Goal: Task Accomplishment & Management: Manage account settings

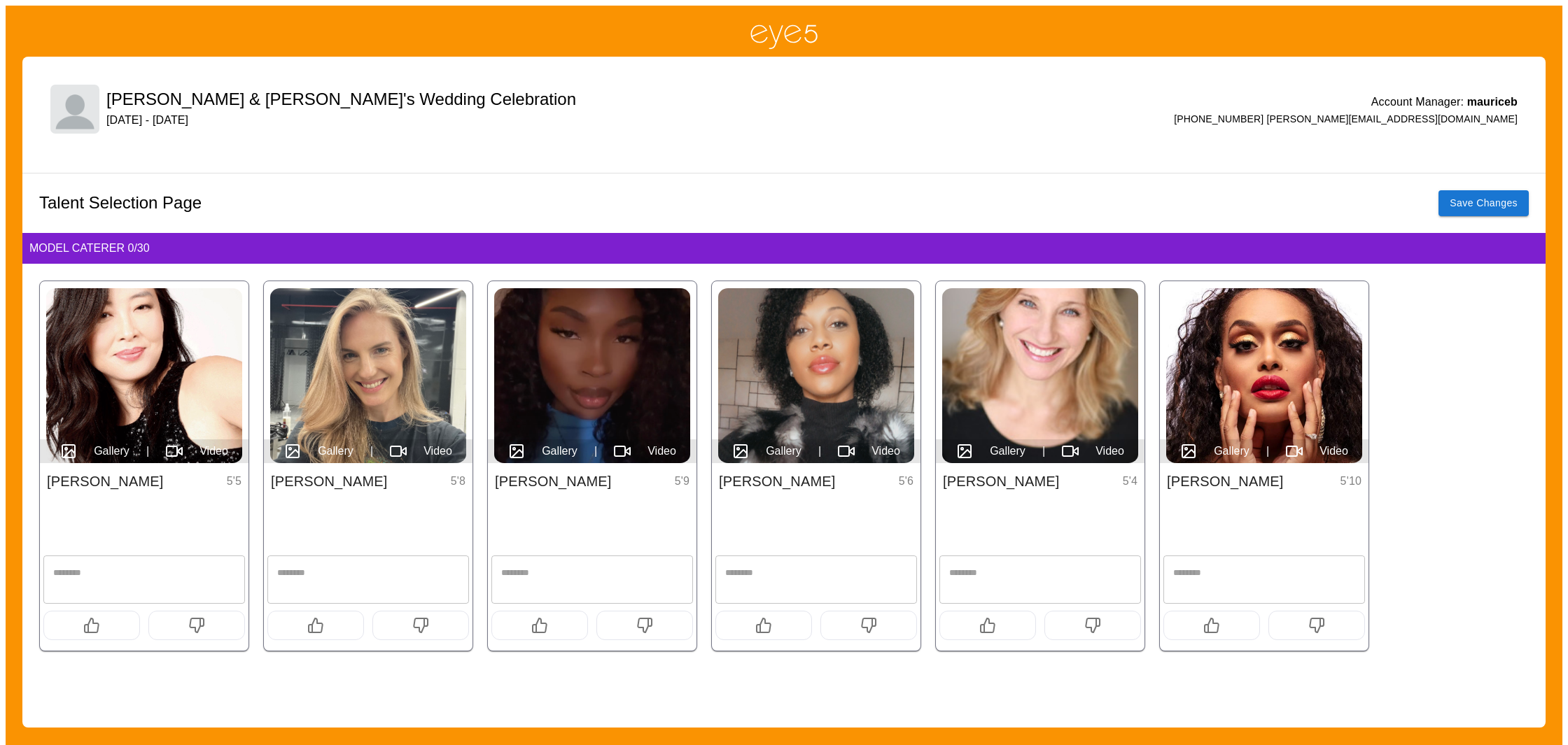
click at [399, 359] on img at bounding box center [368, 375] width 196 height 175
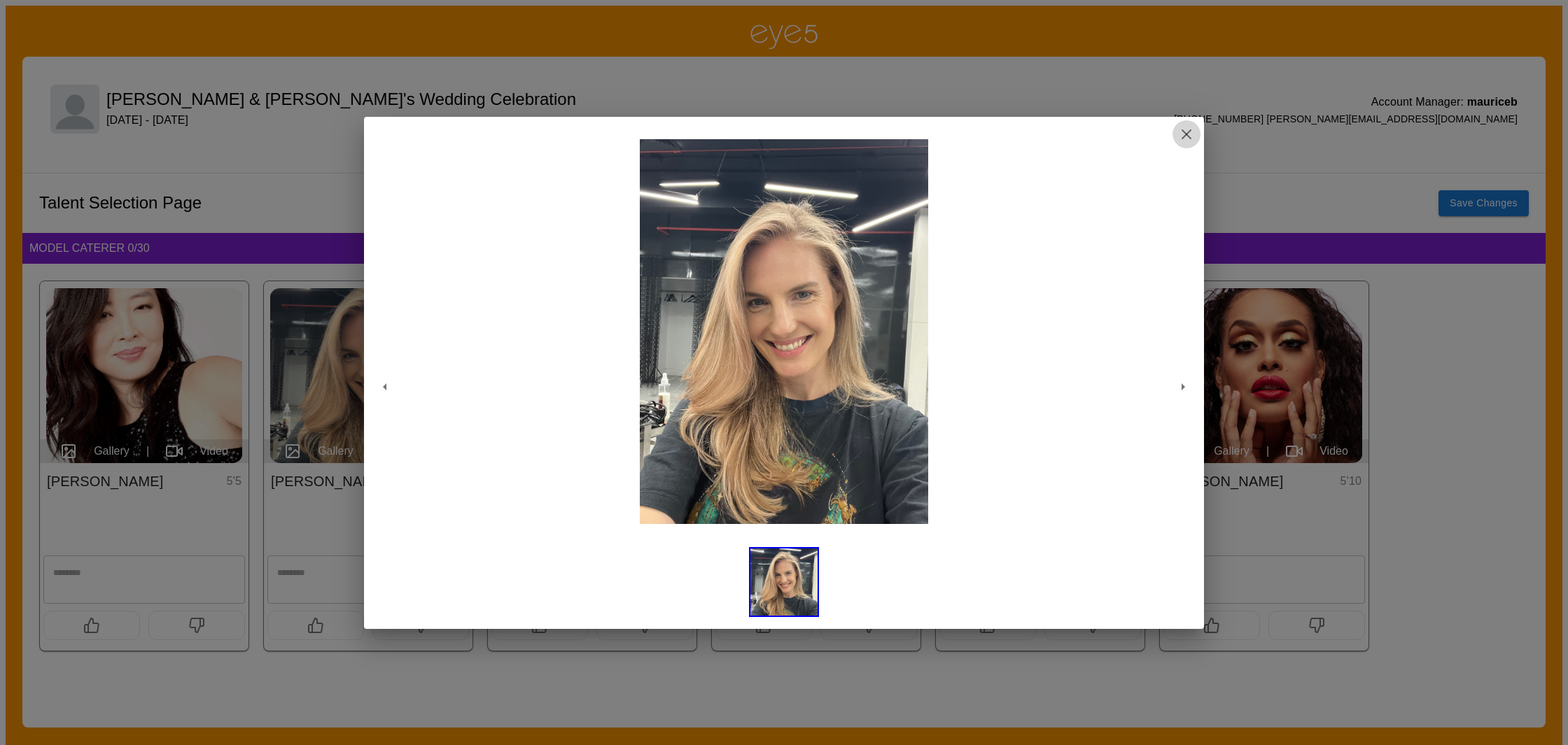
click at [1185, 129] on icon "button" at bounding box center [1187, 134] width 17 height 17
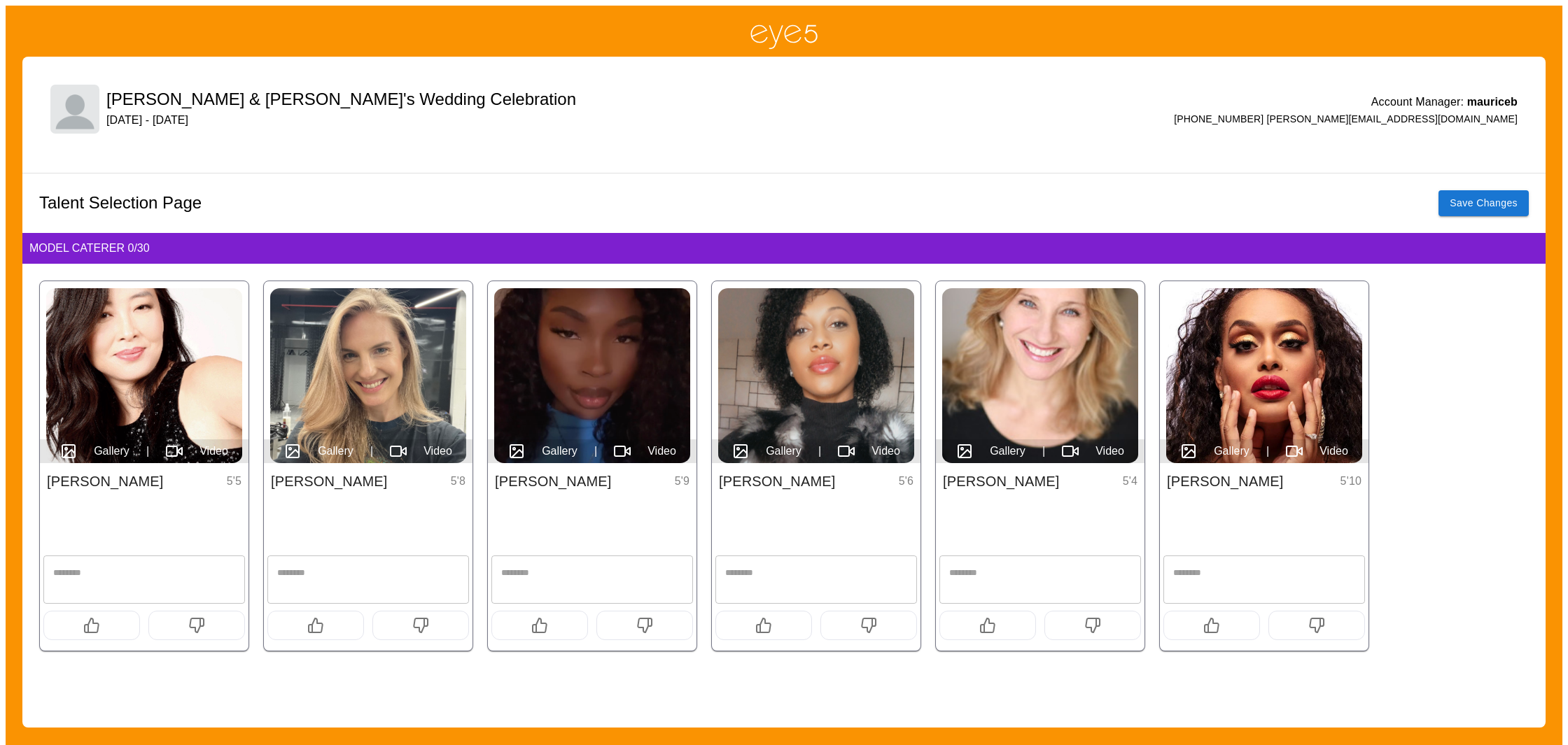
click at [171, 373] on img at bounding box center [145, 375] width 196 height 175
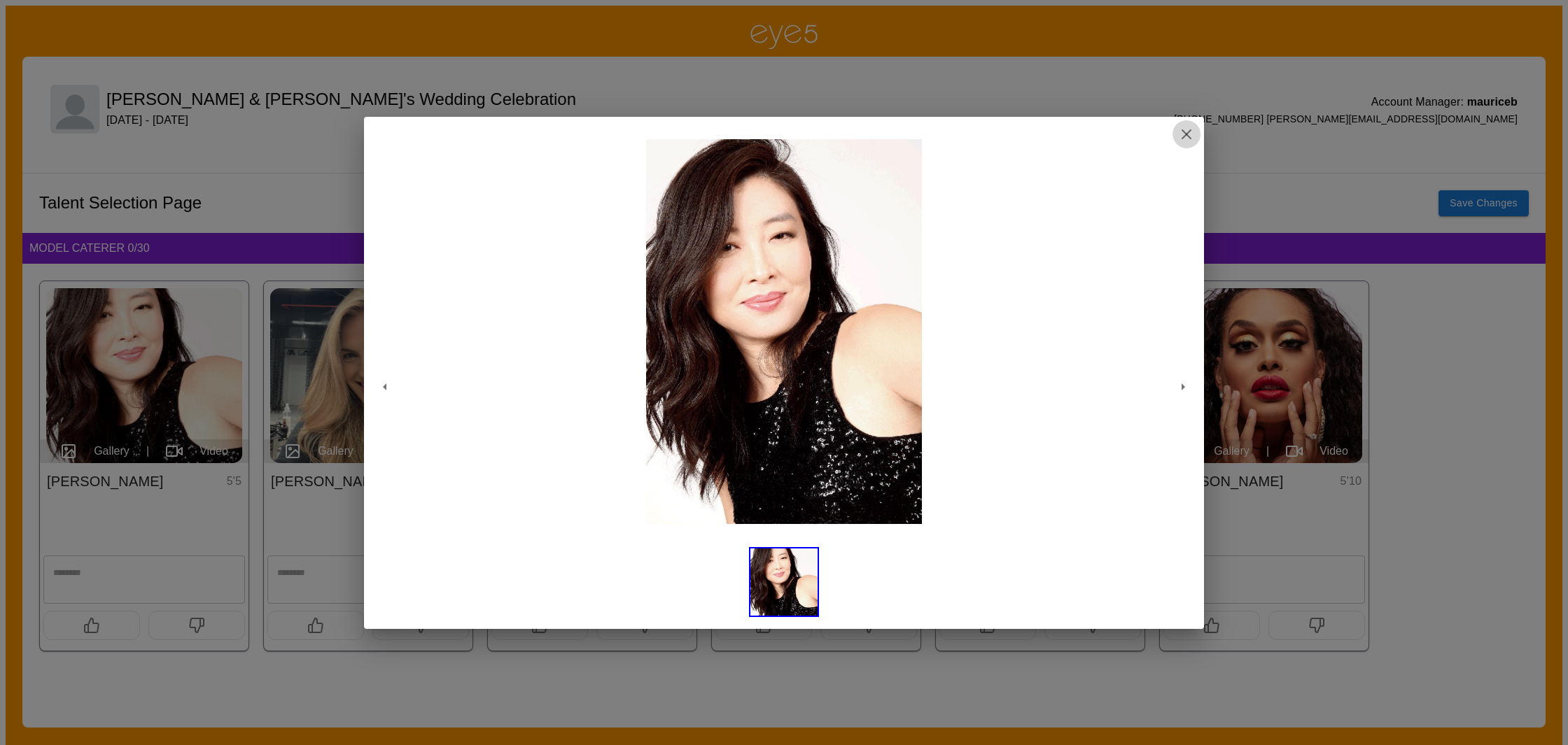
click at [1191, 138] on icon "button" at bounding box center [1187, 134] width 17 height 17
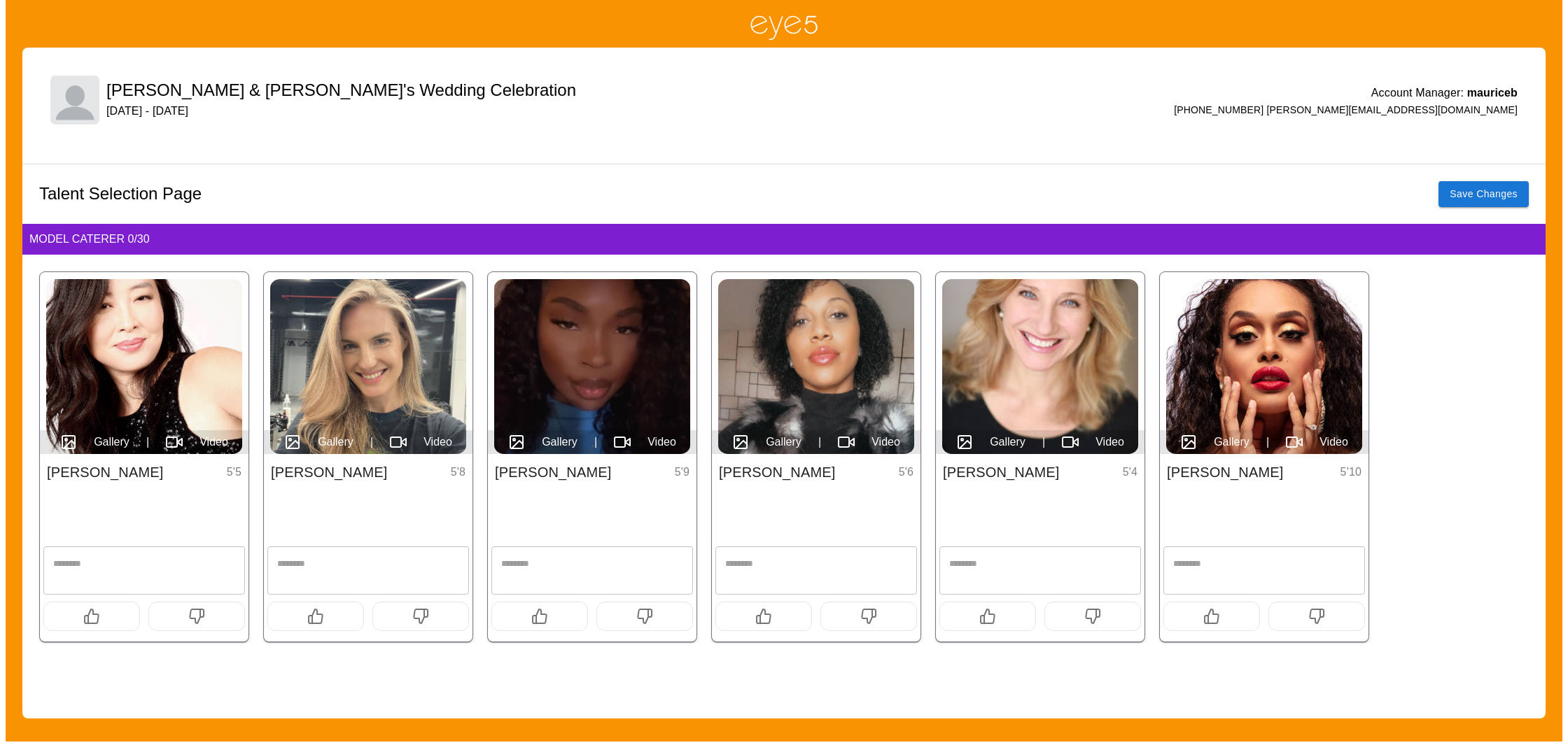
scroll to position [11, 0]
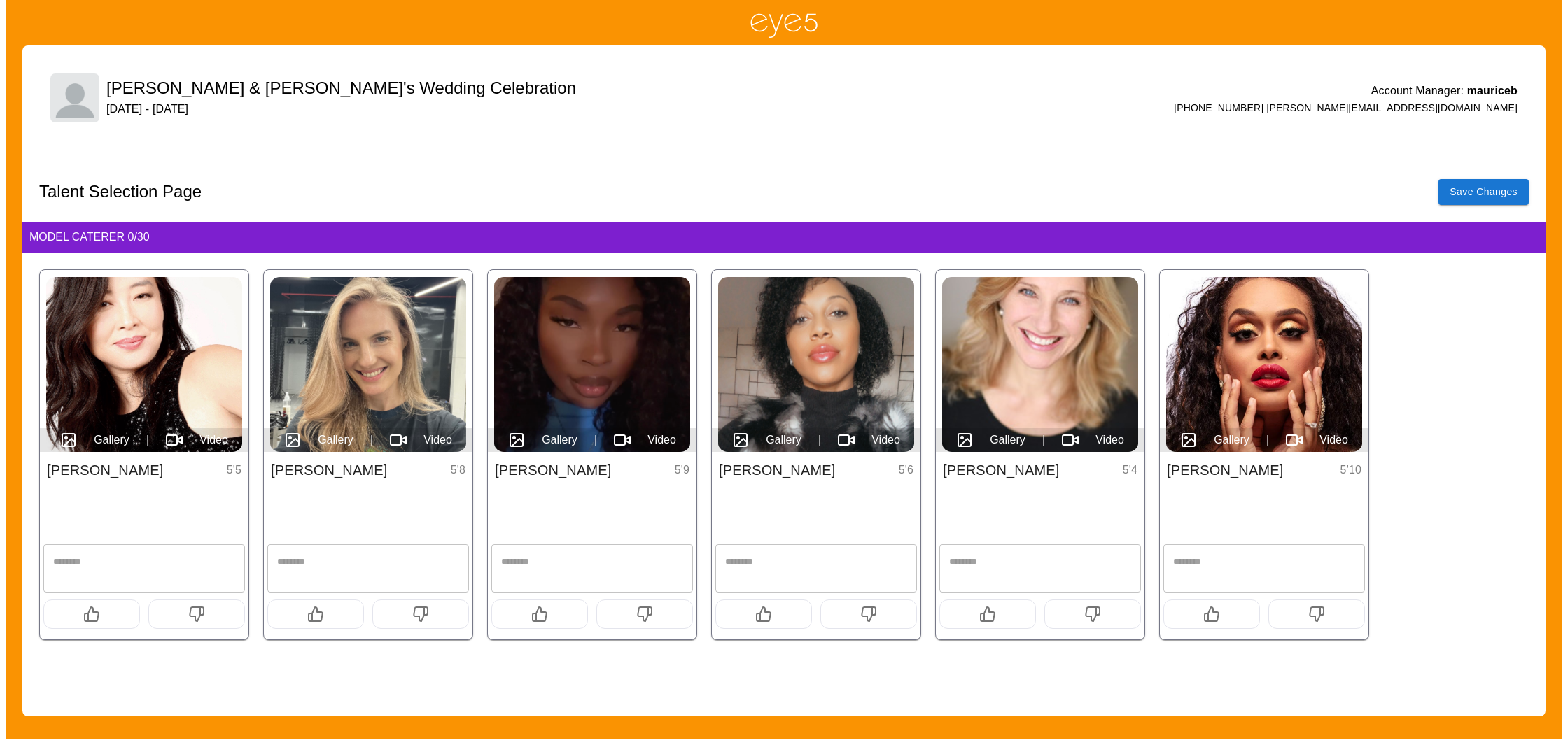
click at [1304, 367] on img at bounding box center [1264, 364] width 196 height 175
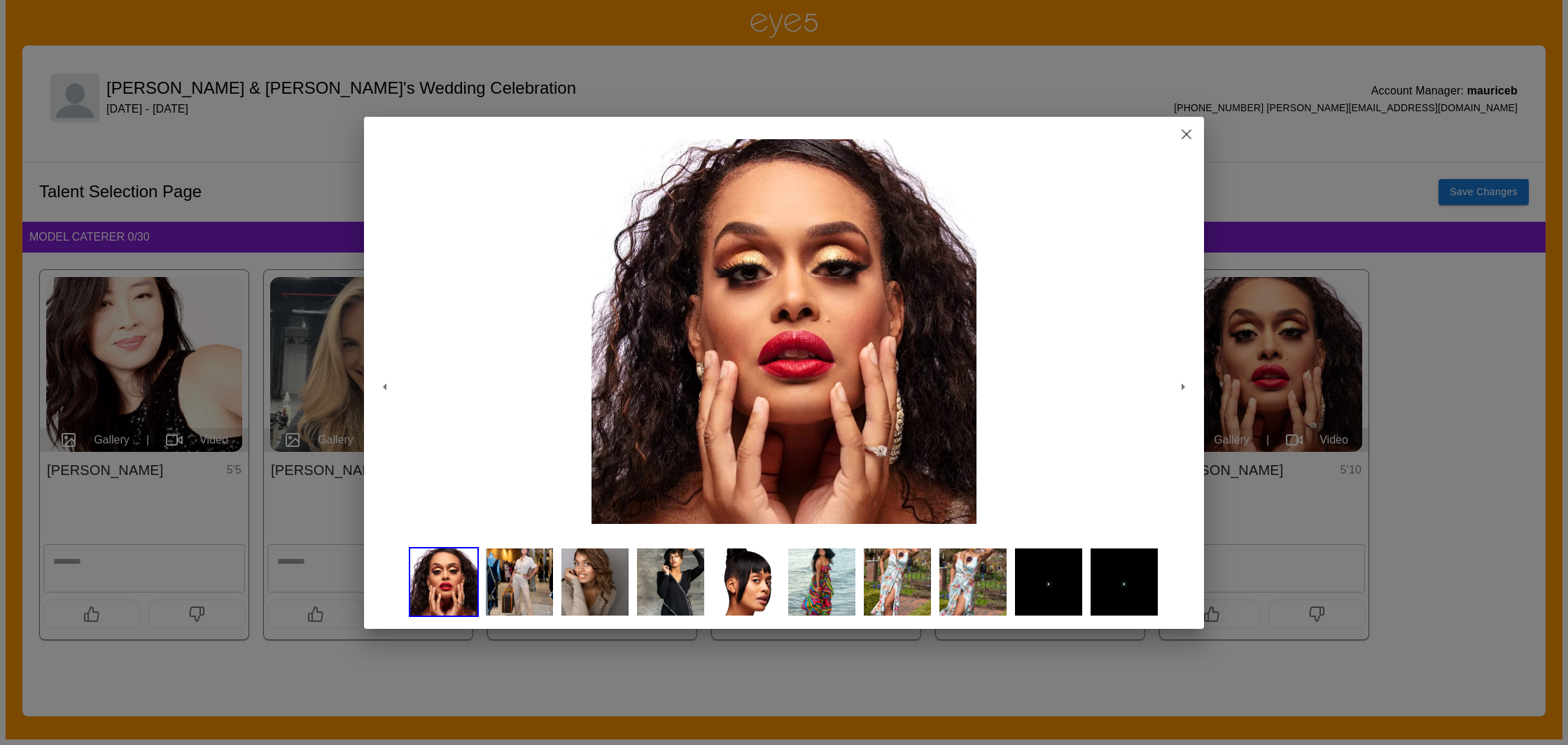
click at [572, 578] on img at bounding box center [595, 582] width 70 height 70
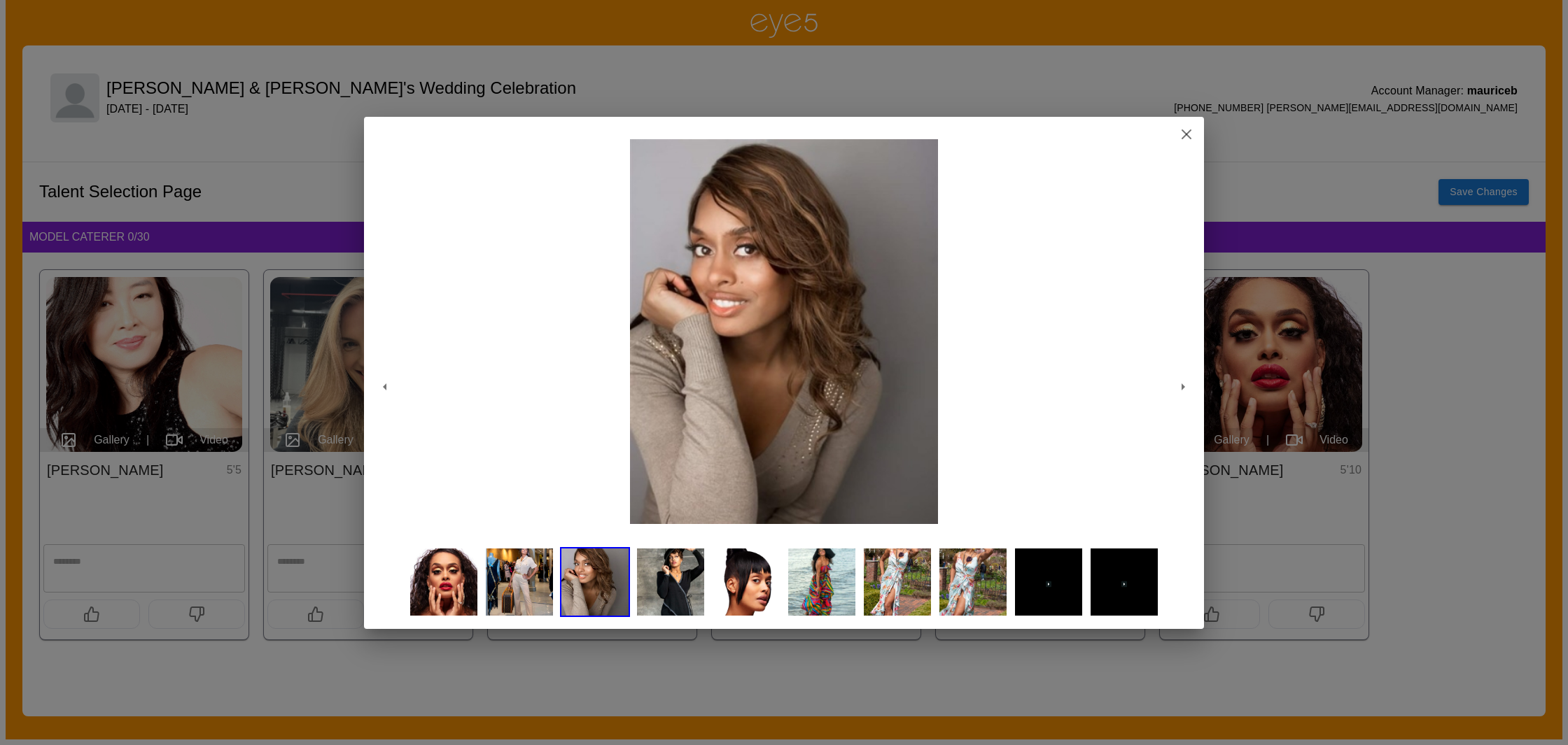
drag, startPoint x: 911, startPoint y: 597, endPoint x: 1020, endPoint y: 463, distance: 172.7
click at [911, 597] on img at bounding box center [896, 582] width 70 height 70
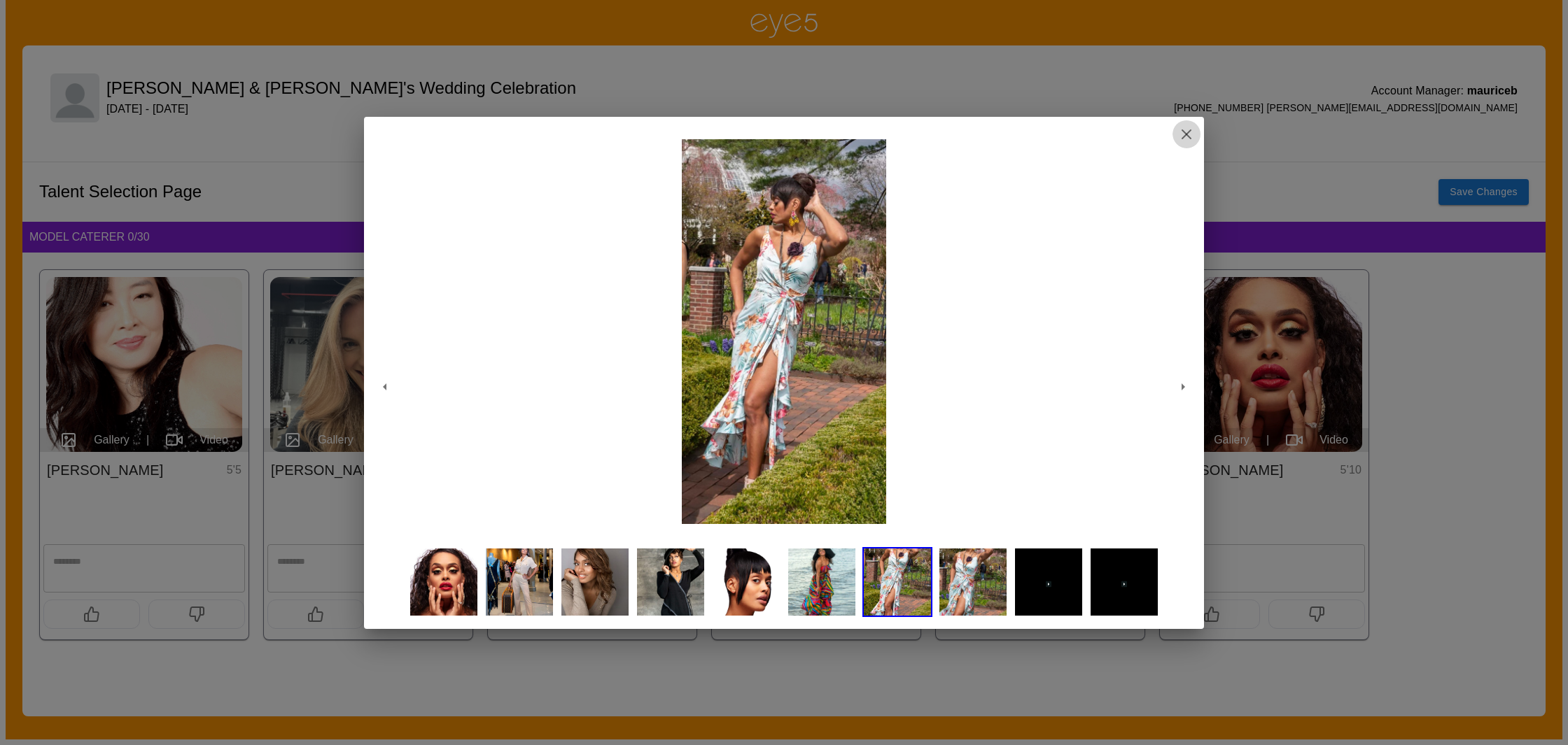
click at [1193, 133] on icon "button" at bounding box center [1187, 134] width 17 height 17
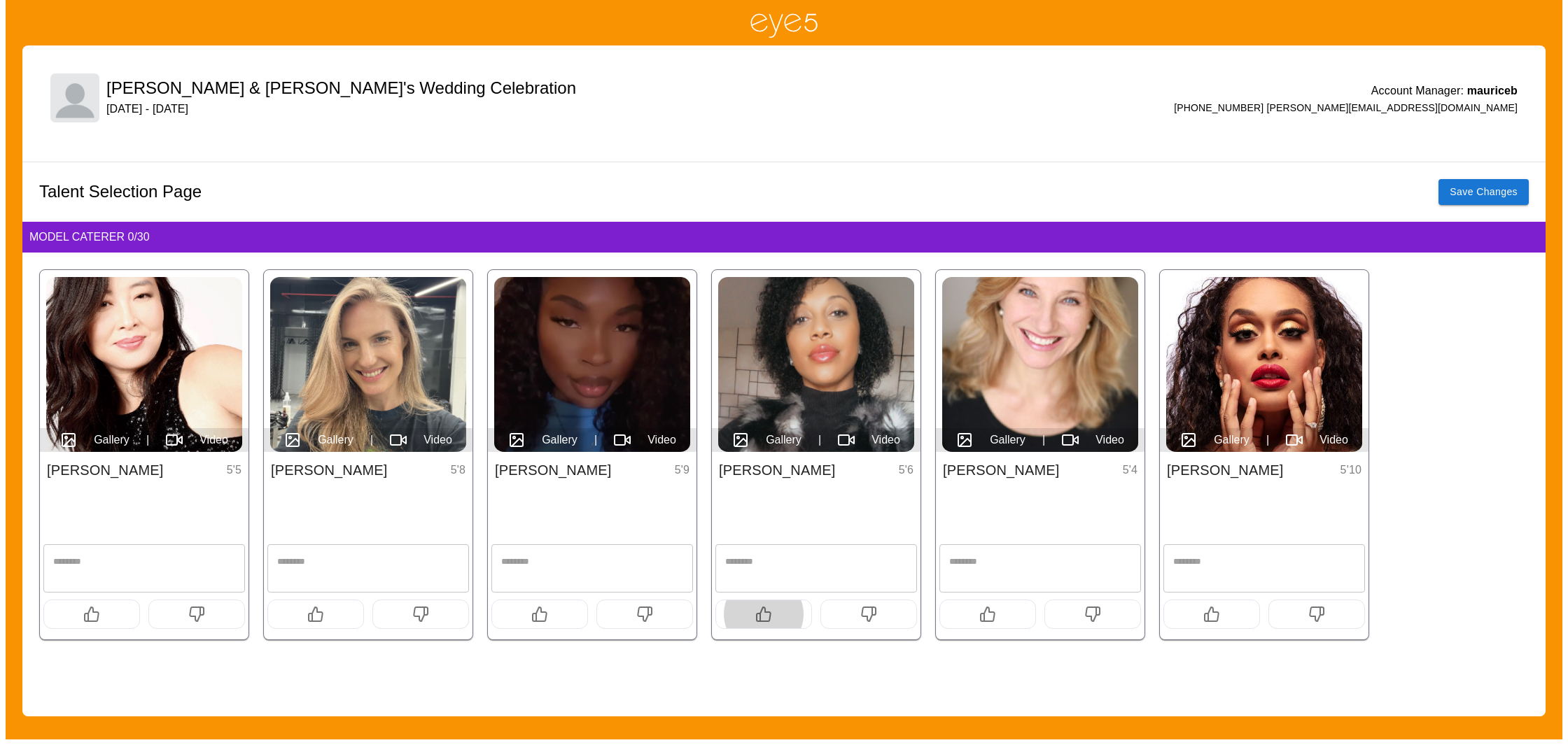
click at [777, 611] on button "button" at bounding box center [764, 614] width 96 height 30
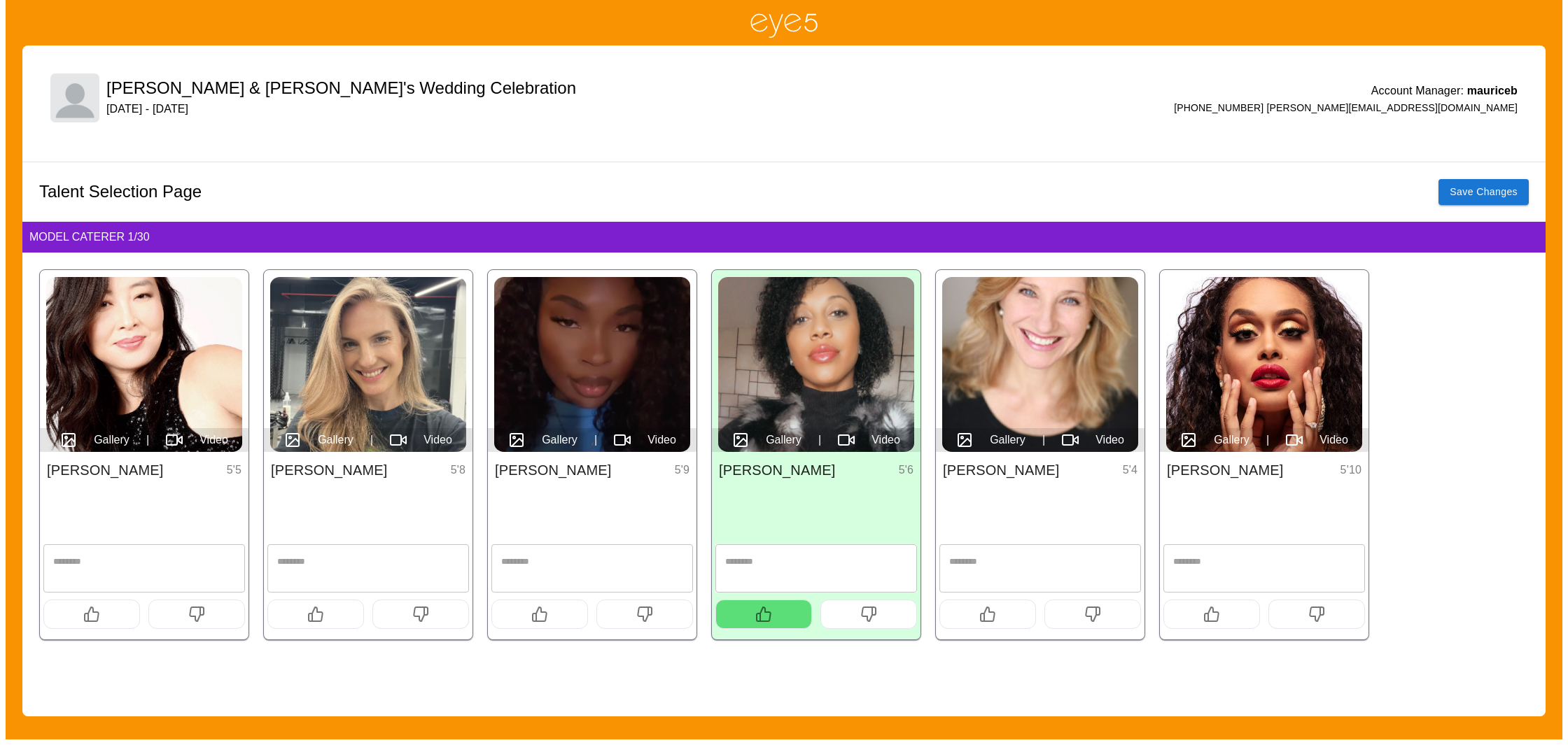
drag, startPoint x: 777, startPoint y: 611, endPoint x: 620, endPoint y: 616, distance: 157.1
click at [773, 611] on button "button" at bounding box center [764, 614] width 96 height 30
drag, startPoint x: 546, startPoint y: 610, endPoint x: 524, endPoint y: 610, distance: 22.0
click at [545, 611] on icon "button" at bounding box center [540, 615] width 17 height 17
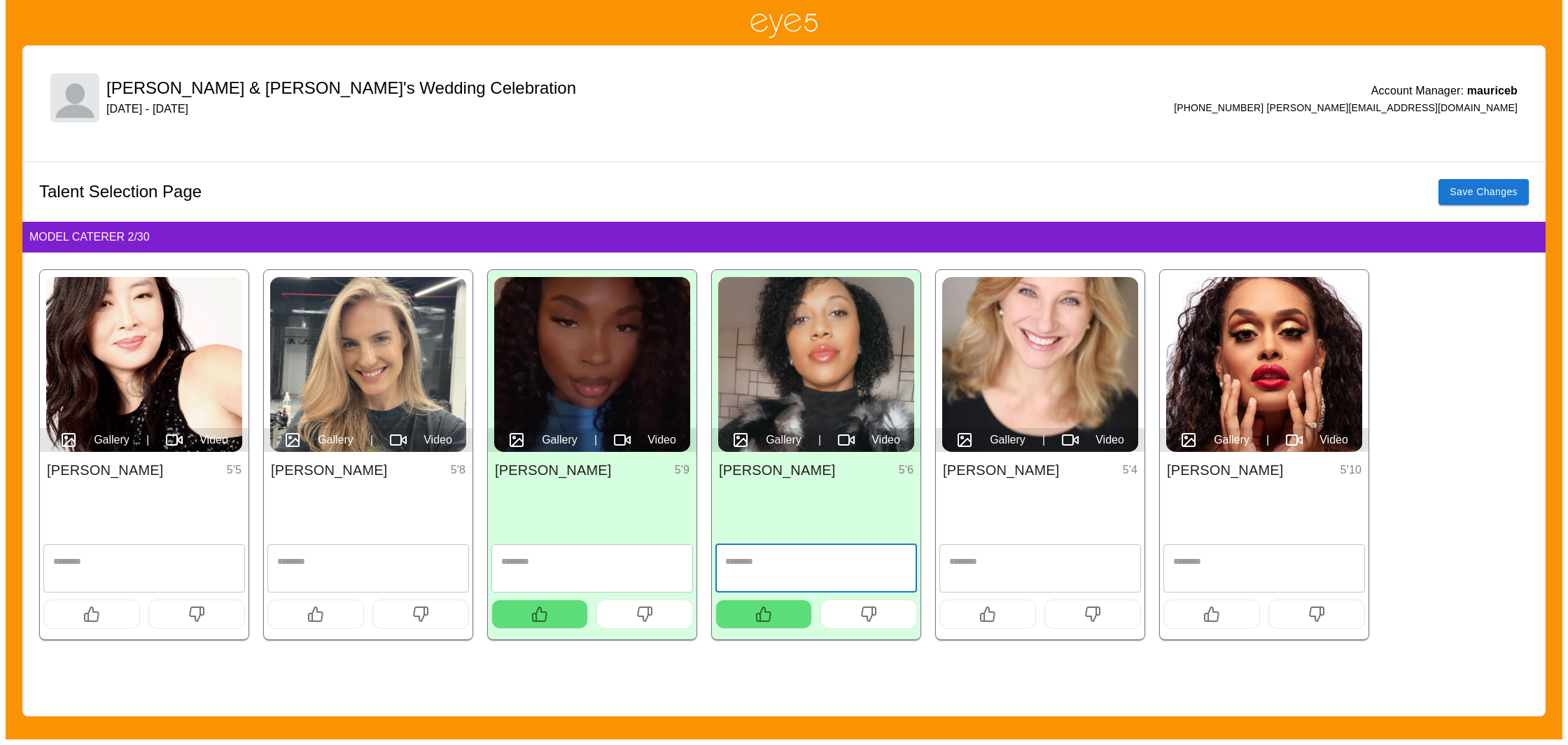
click at [821, 578] on textarea at bounding box center [815, 568] width 182 height 25
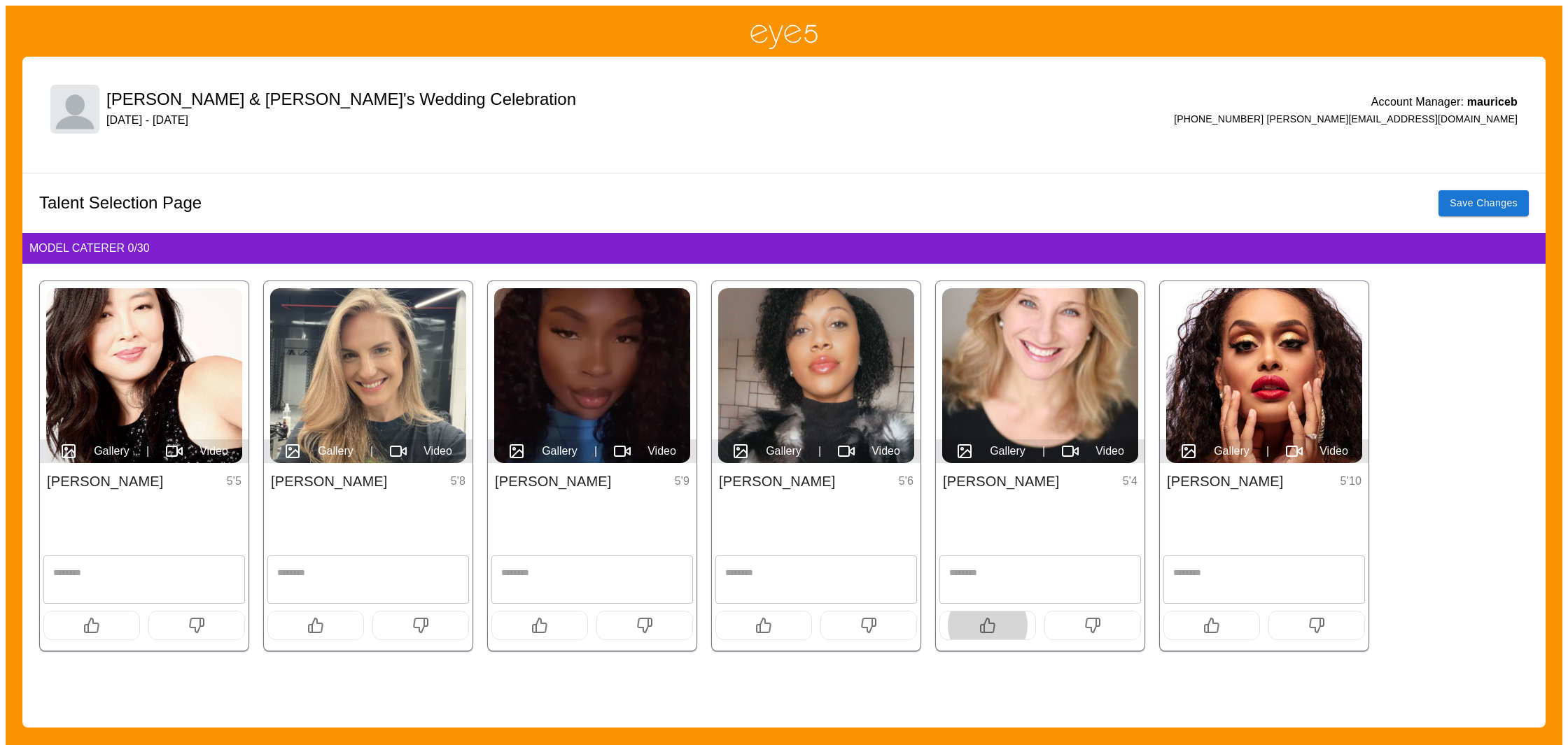
click at [961, 624] on button "button" at bounding box center [987, 625] width 96 height 30
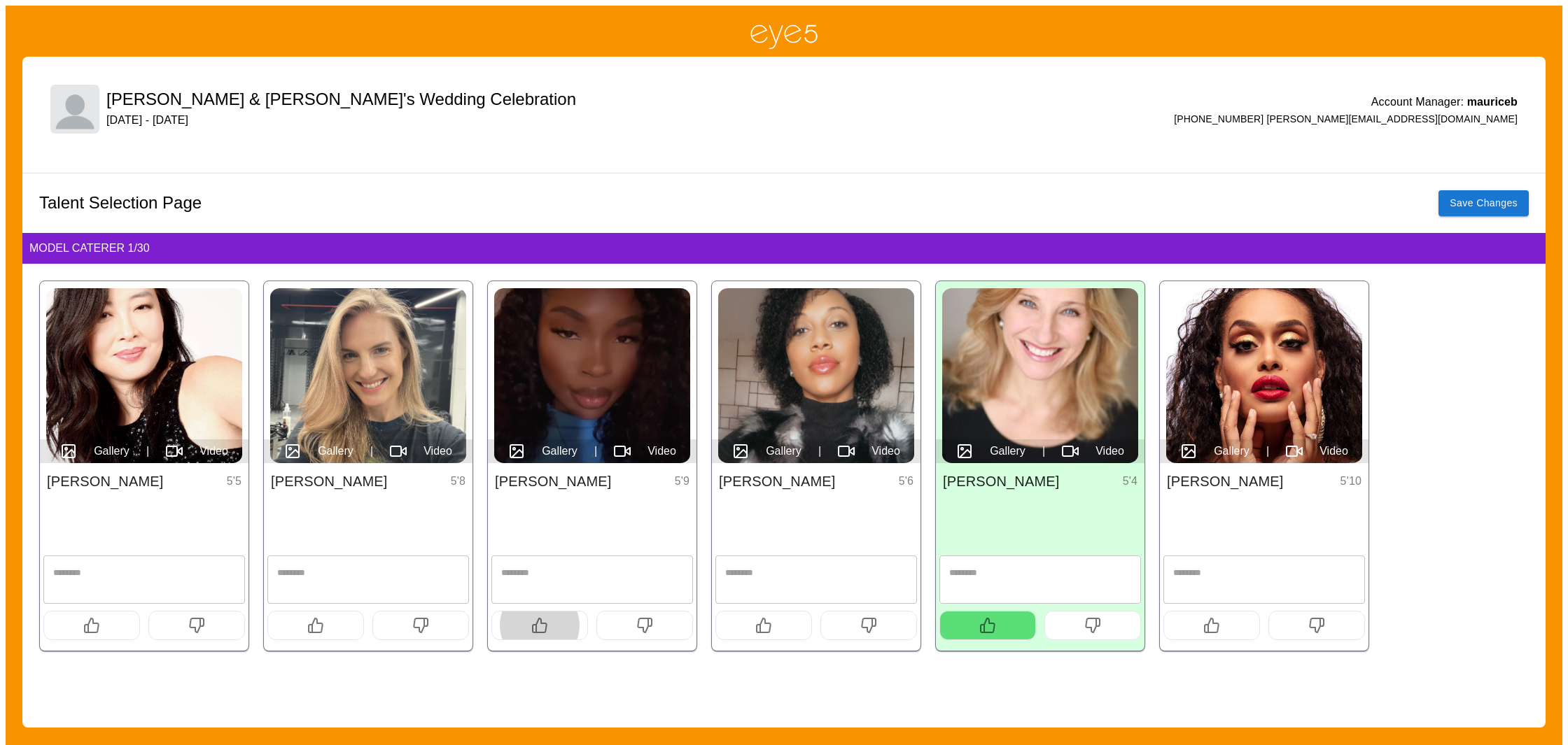
click at [534, 624] on icon "button" at bounding box center [540, 626] width 14 height 14
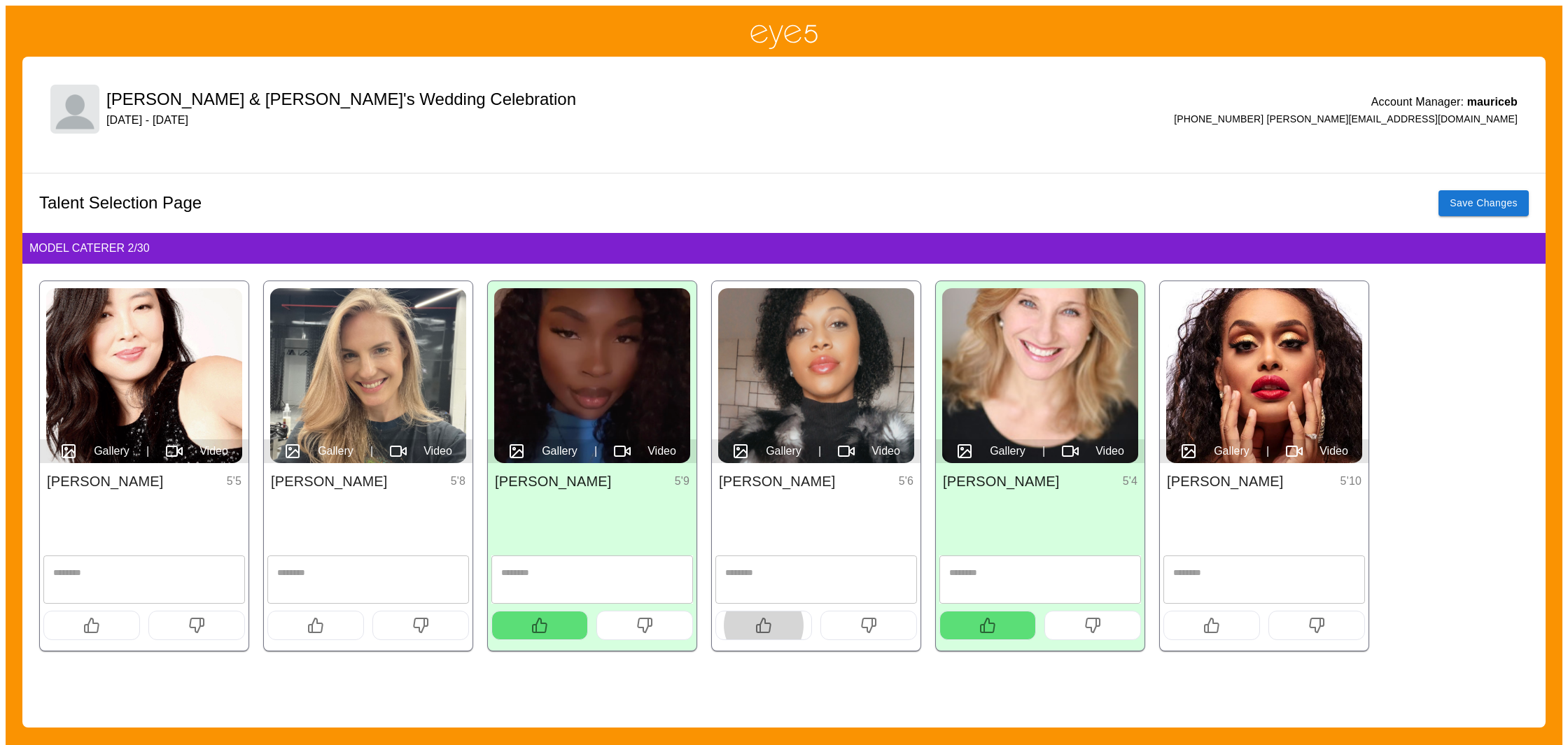
click at [773, 629] on button "button" at bounding box center [764, 625] width 96 height 30
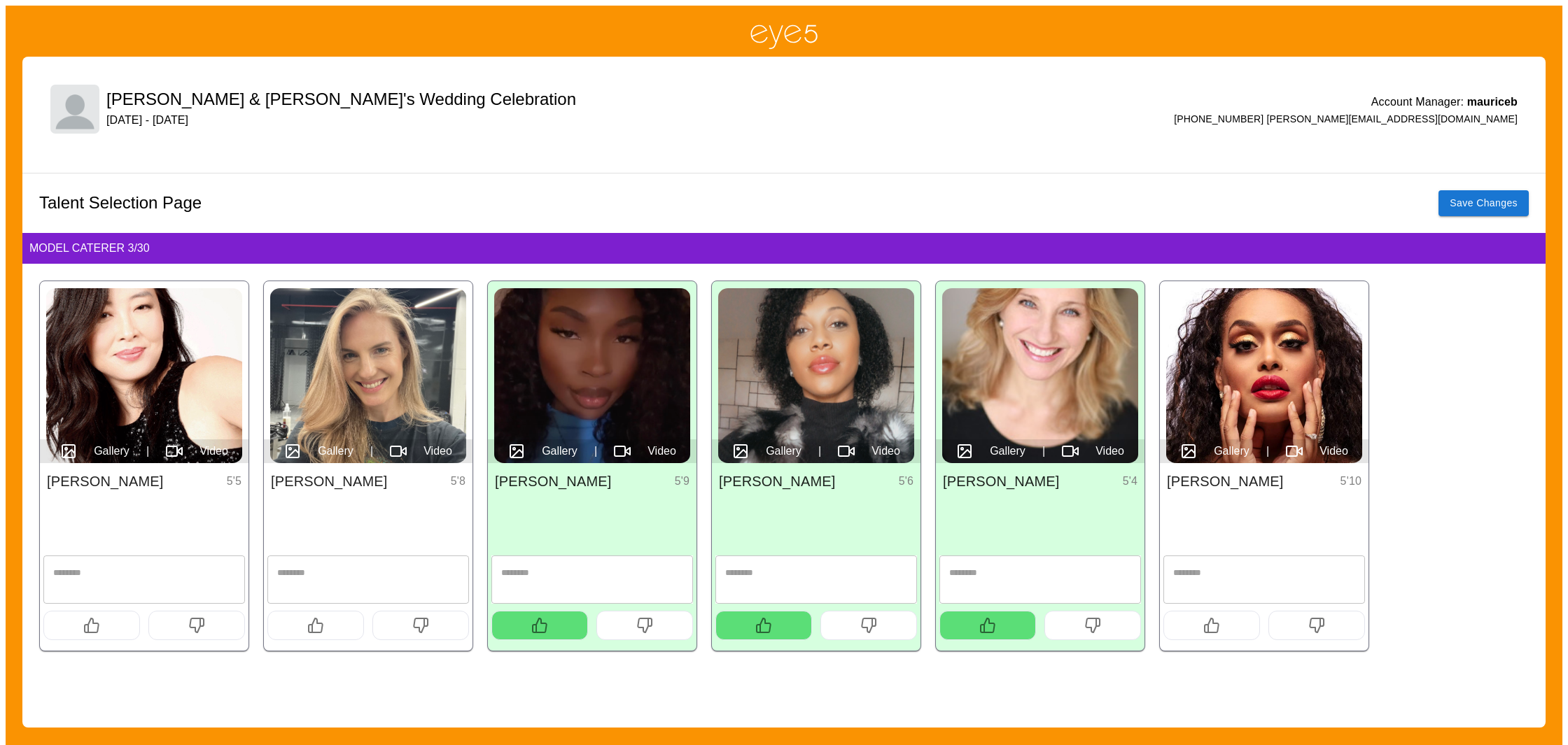
click at [98, 630] on icon "button" at bounding box center [91, 626] width 17 height 17
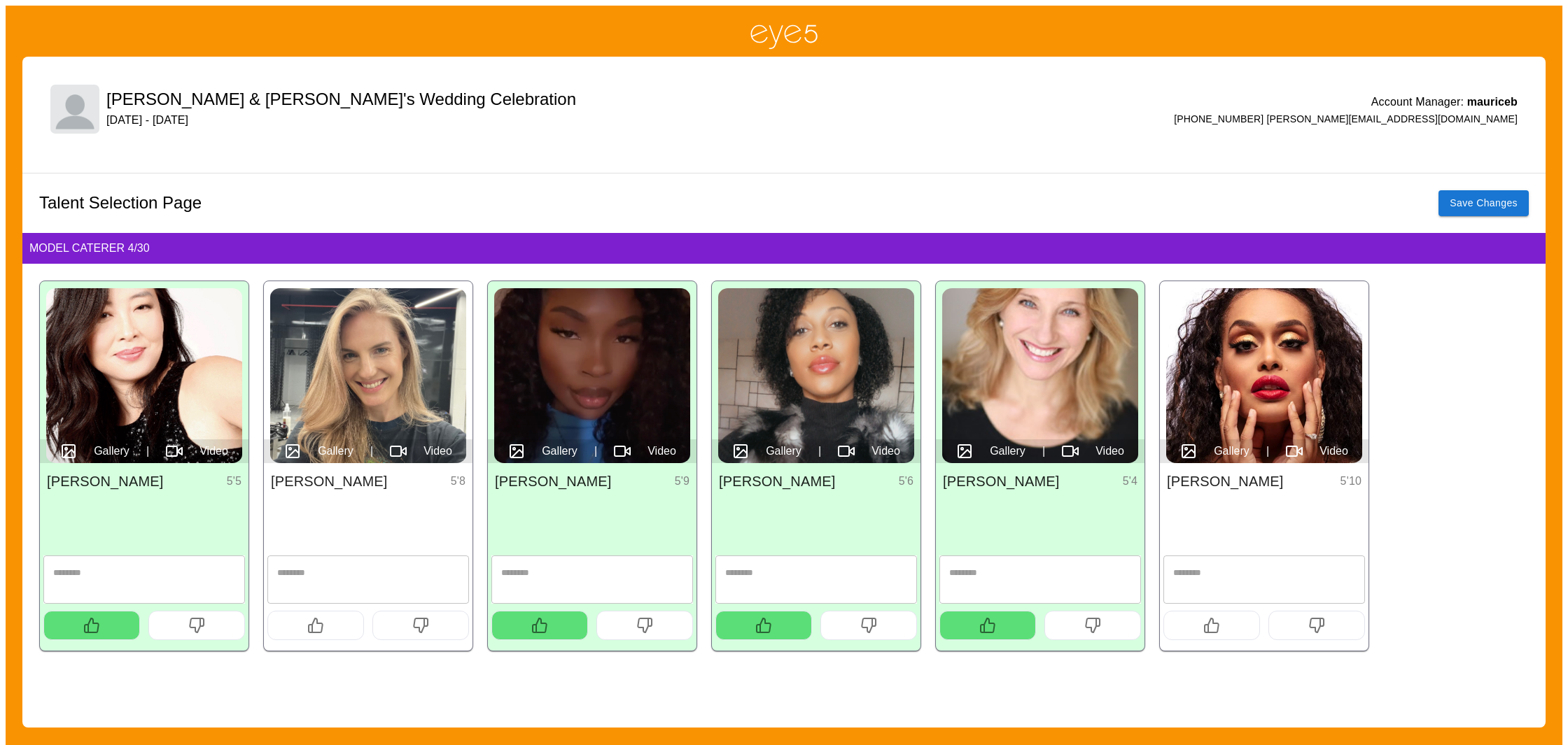
click at [315, 633] on icon "button" at bounding box center [315, 626] width 17 height 17
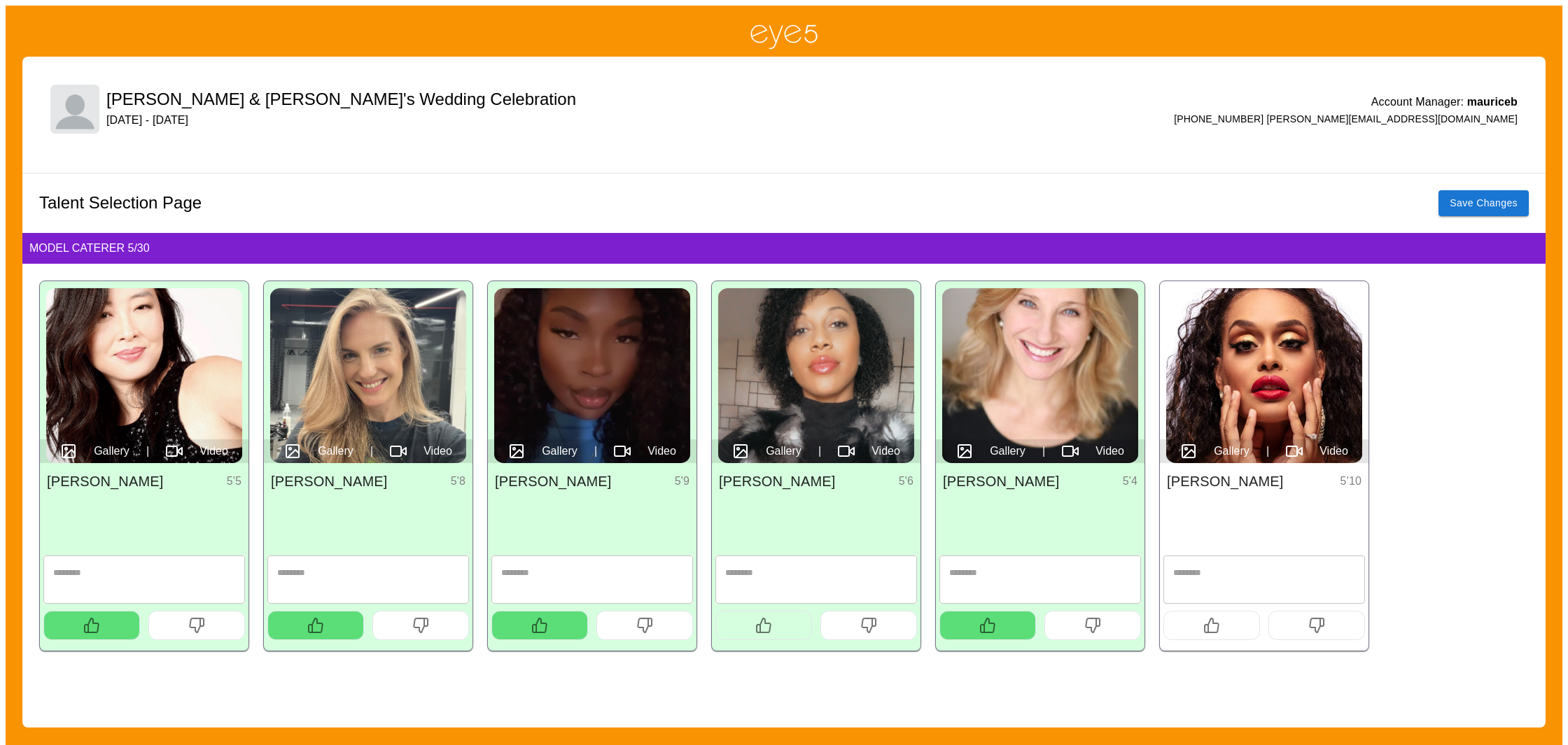
drag, startPoint x: 765, startPoint y: 622, endPoint x: 756, endPoint y: 624, distance: 9.2
click at [765, 622] on icon "button" at bounding box center [764, 626] width 14 height 14
click at [753, 625] on button "button" at bounding box center [764, 625] width 96 height 30
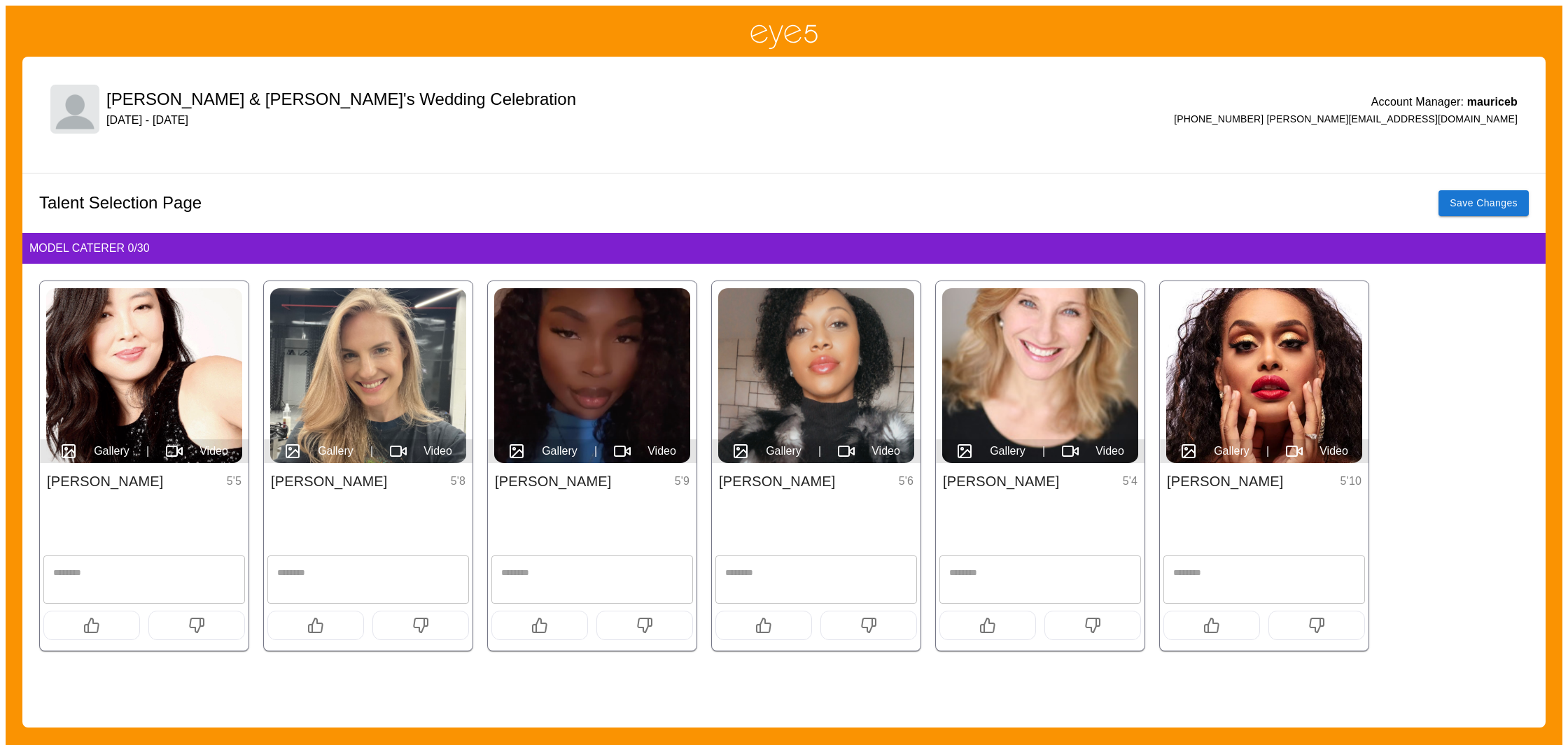
drag, startPoint x: 78, startPoint y: 627, endPoint x: 204, endPoint y: 638, distance: 126.5
click at [79, 627] on button "button" at bounding box center [91, 625] width 96 height 30
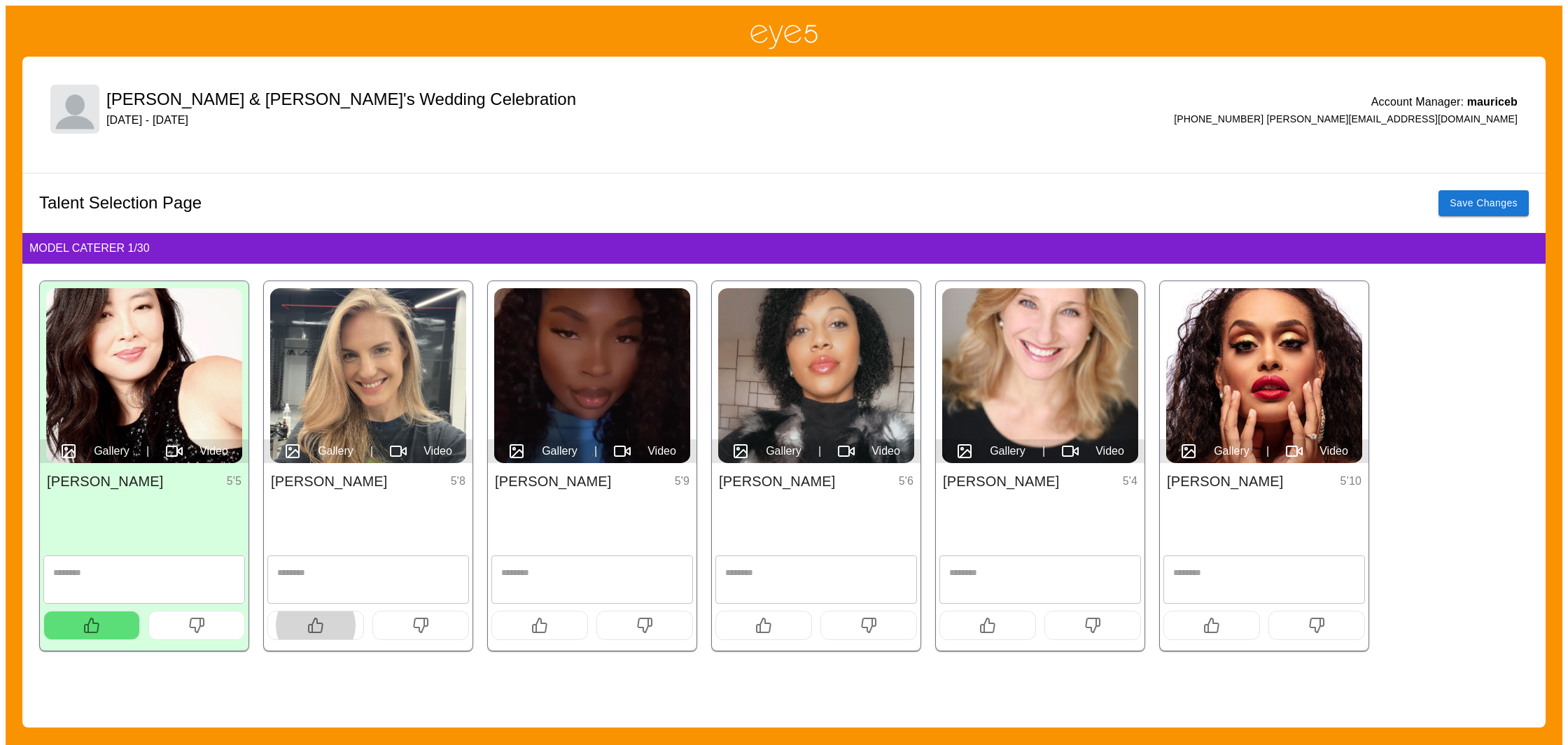
click at [326, 631] on button "button" at bounding box center [315, 625] width 96 height 30
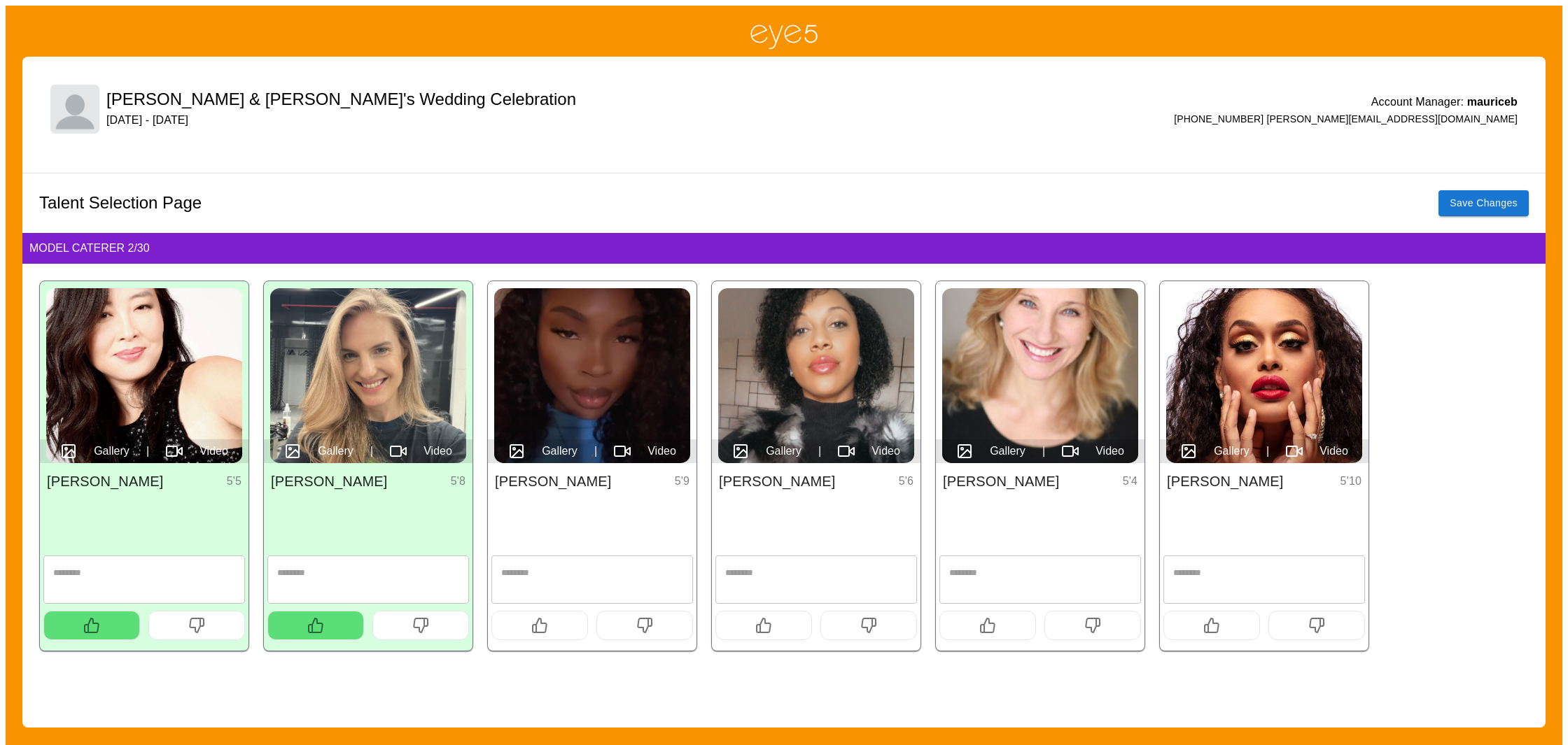
click at [507, 629] on button "button" at bounding box center [540, 625] width 96 height 30
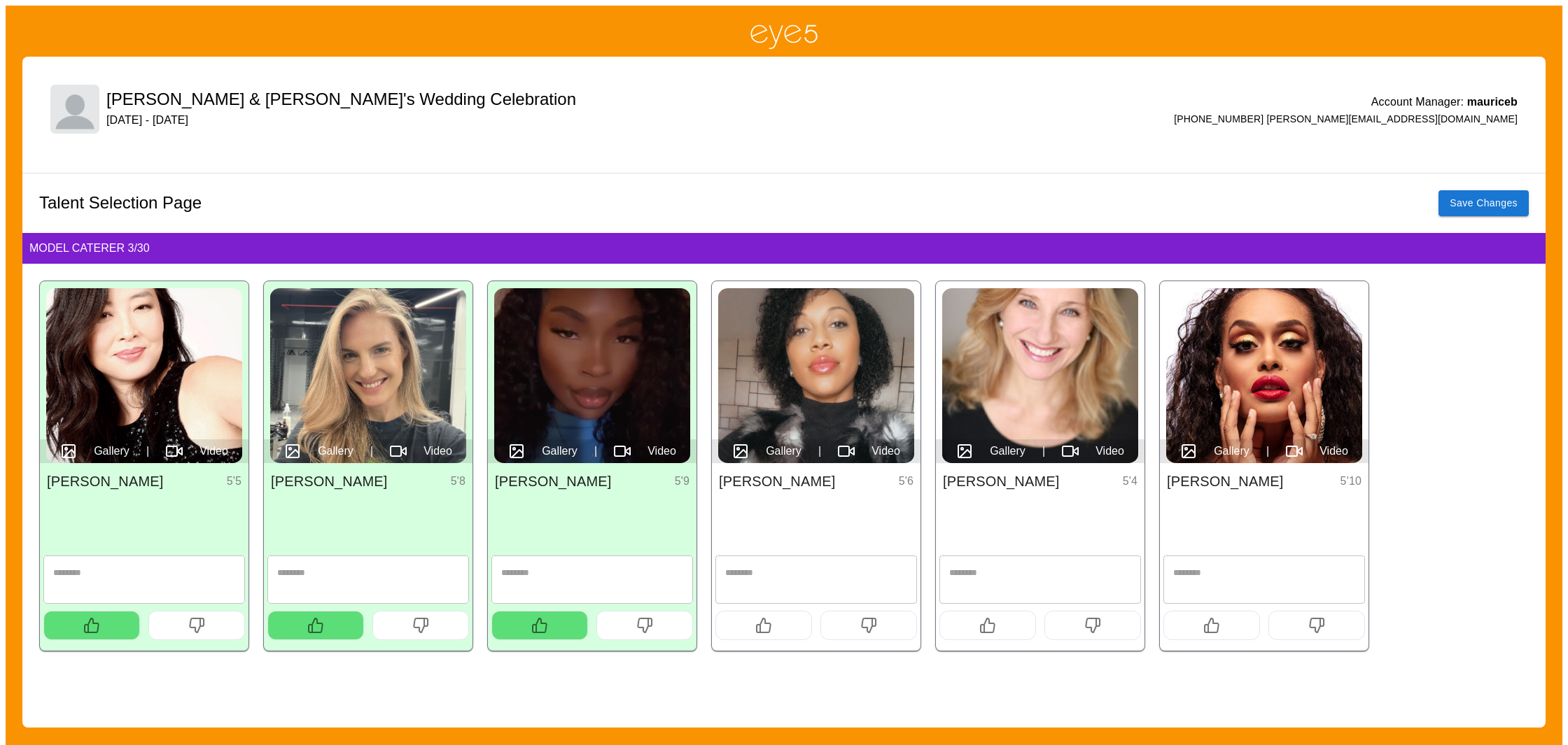
click at [1001, 622] on button "button" at bounding box center [987, 625] width 96 height 30
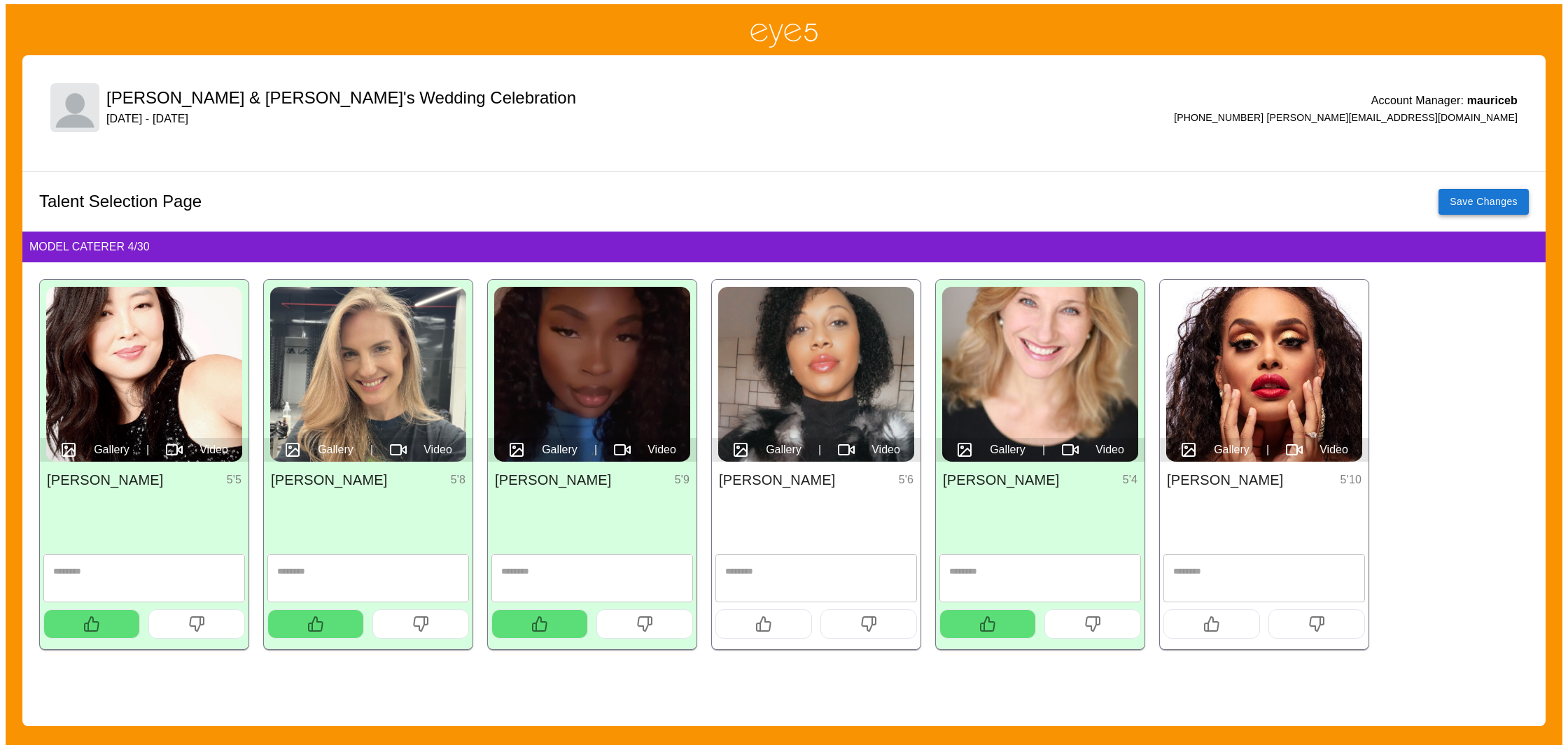
click at [1455, 203] on button "Save Changes" at bounding box center [1483, 201] width 90 height 26
